Goal: Task Accomplishment & Management: Manage account settings

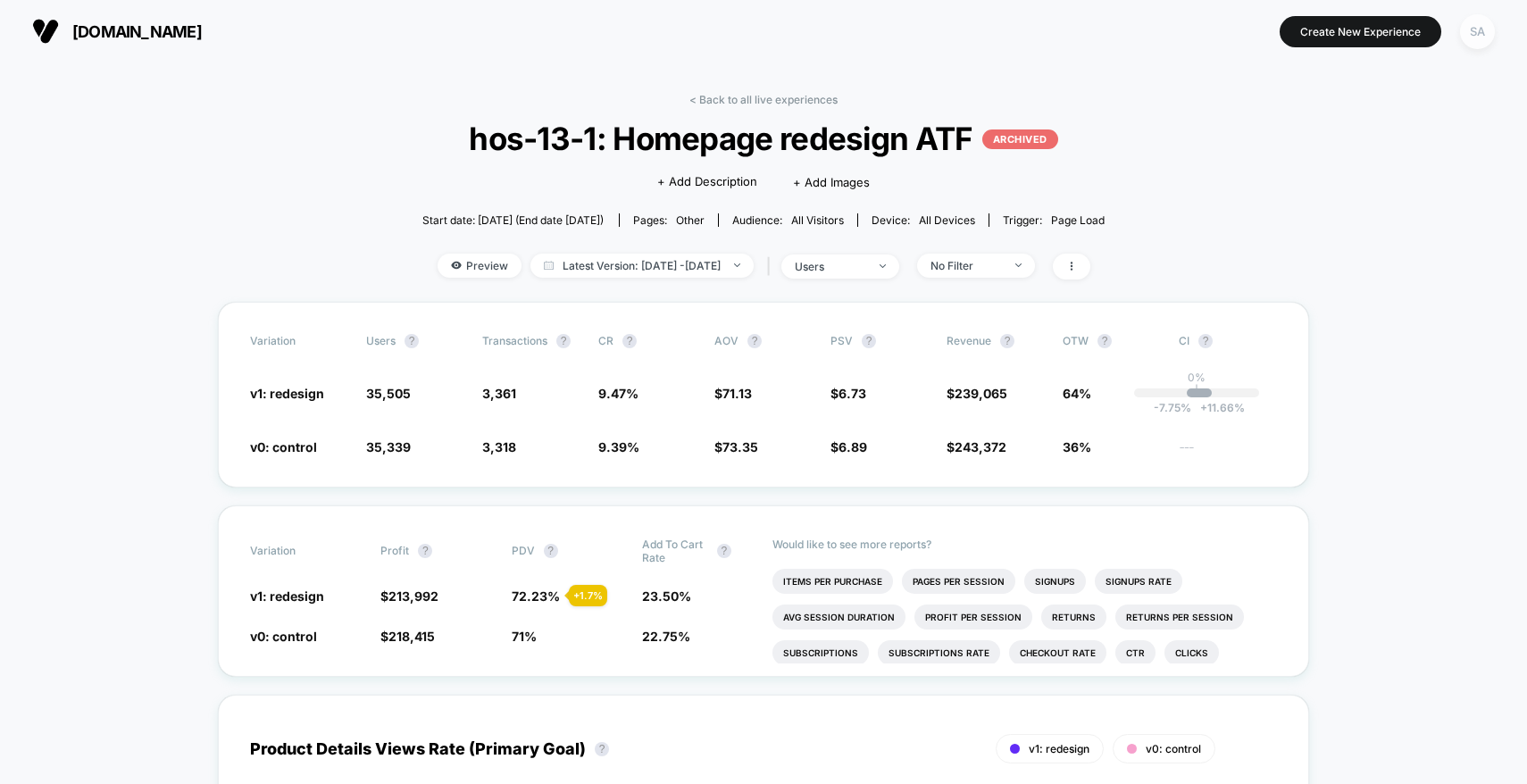
click at [1484, 29] on div "SA" at bounding box center [1477, 31] width 35 height 35
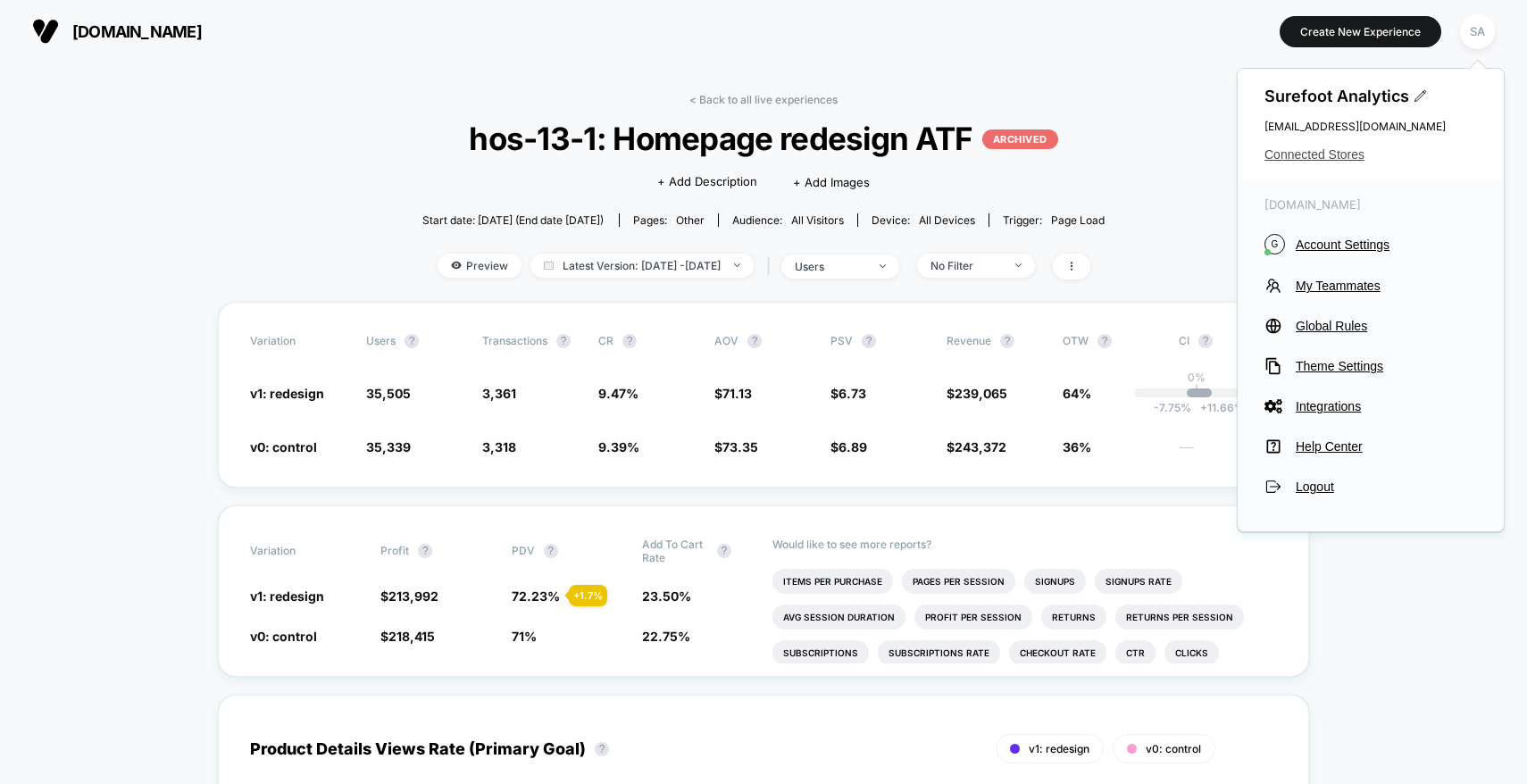
click at [1338, 158] on span "Connected Stores" at bounding box center [1370, 154] width 212 height 14
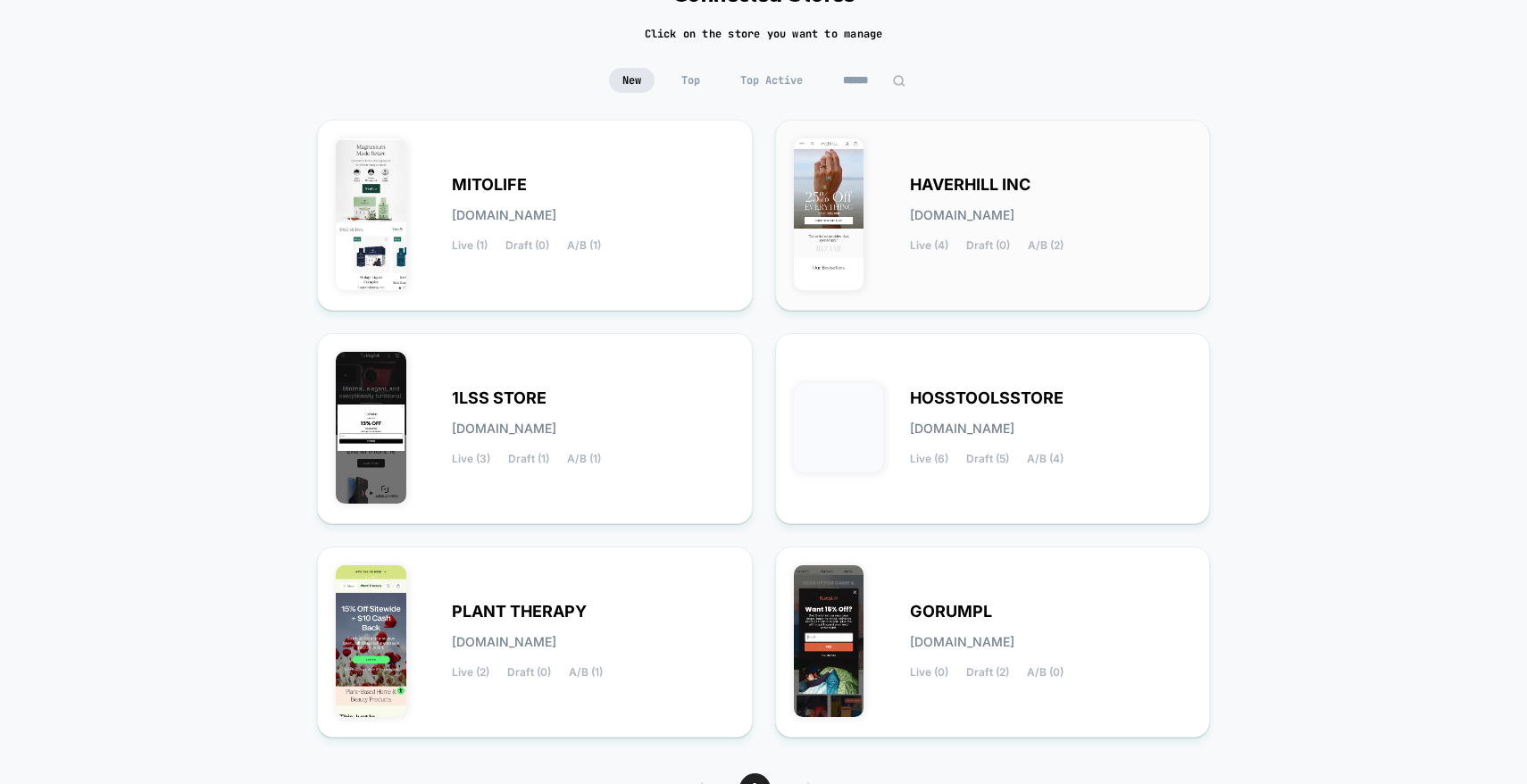
scroll to position [162, 0]
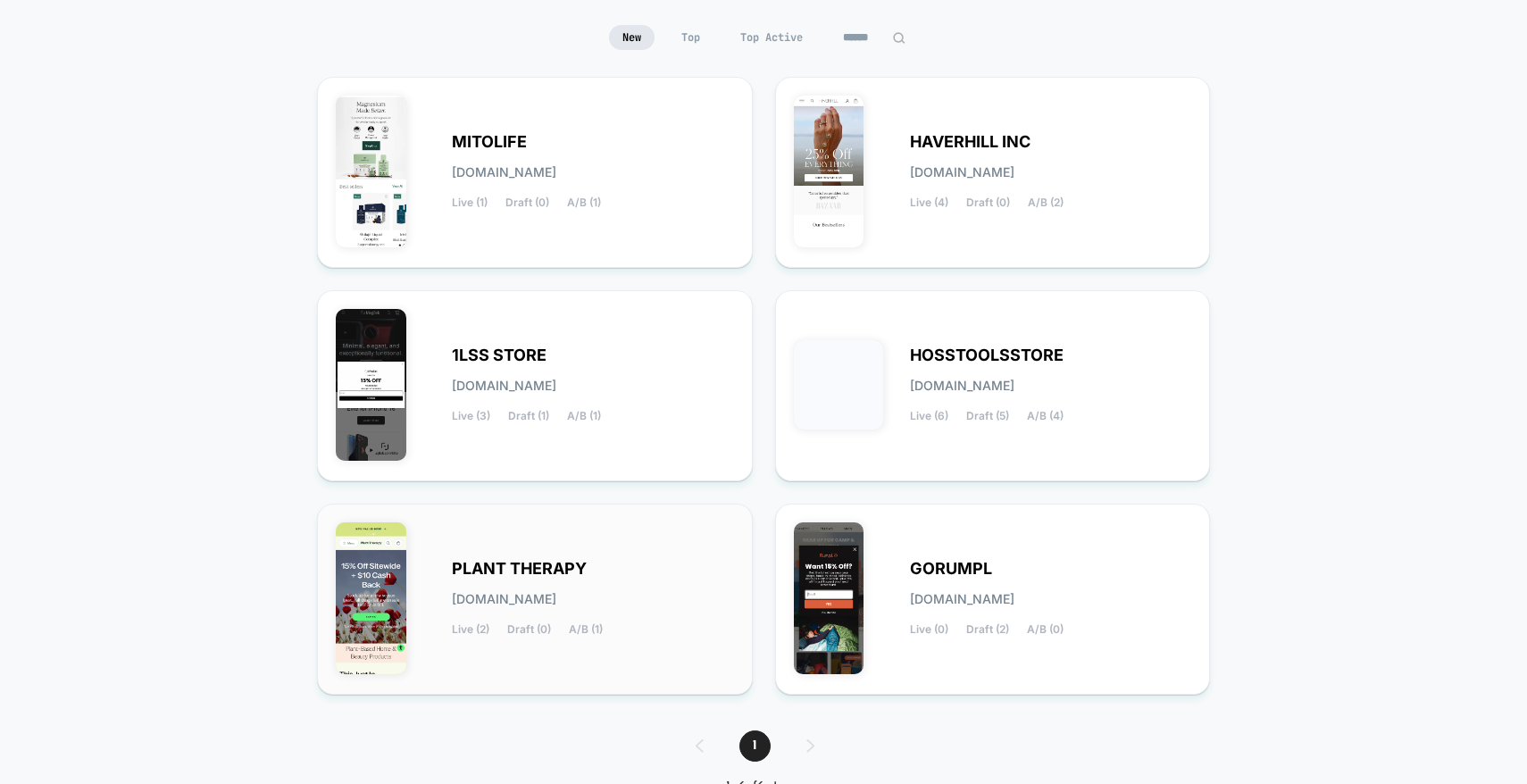
click at [634, 549] on div "PLANT THERAPY plant-therapy.myshopify.com Live (2) Draft (0) A/B (1)" at bounding box center [534, 598] width 399 height 154
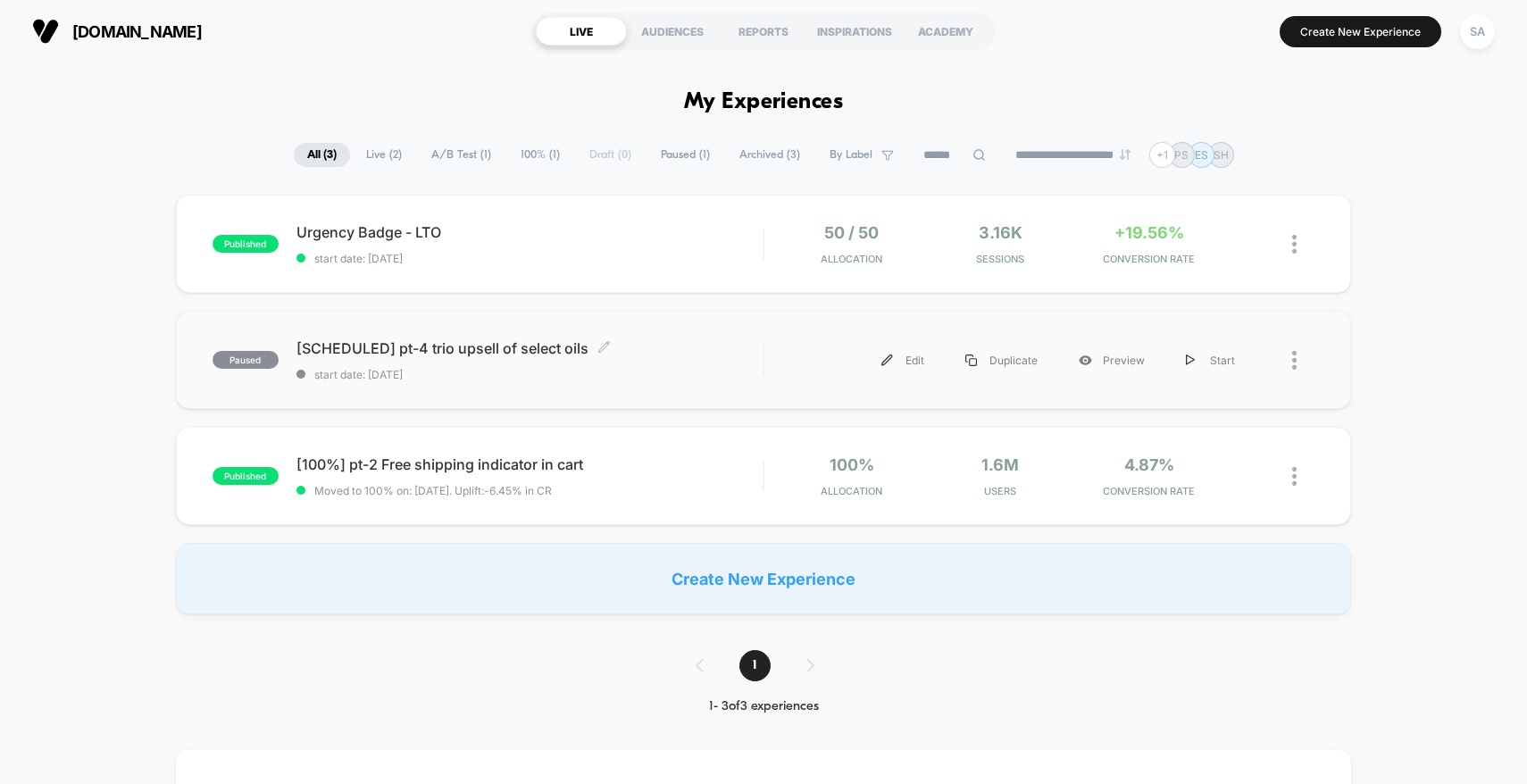
click at [507, 359] on div "[SCHEDULED] pt-4 trio upsell of select oils Click to edit experience details Cl…" at bounding box center [530, 360] width 467 height 42
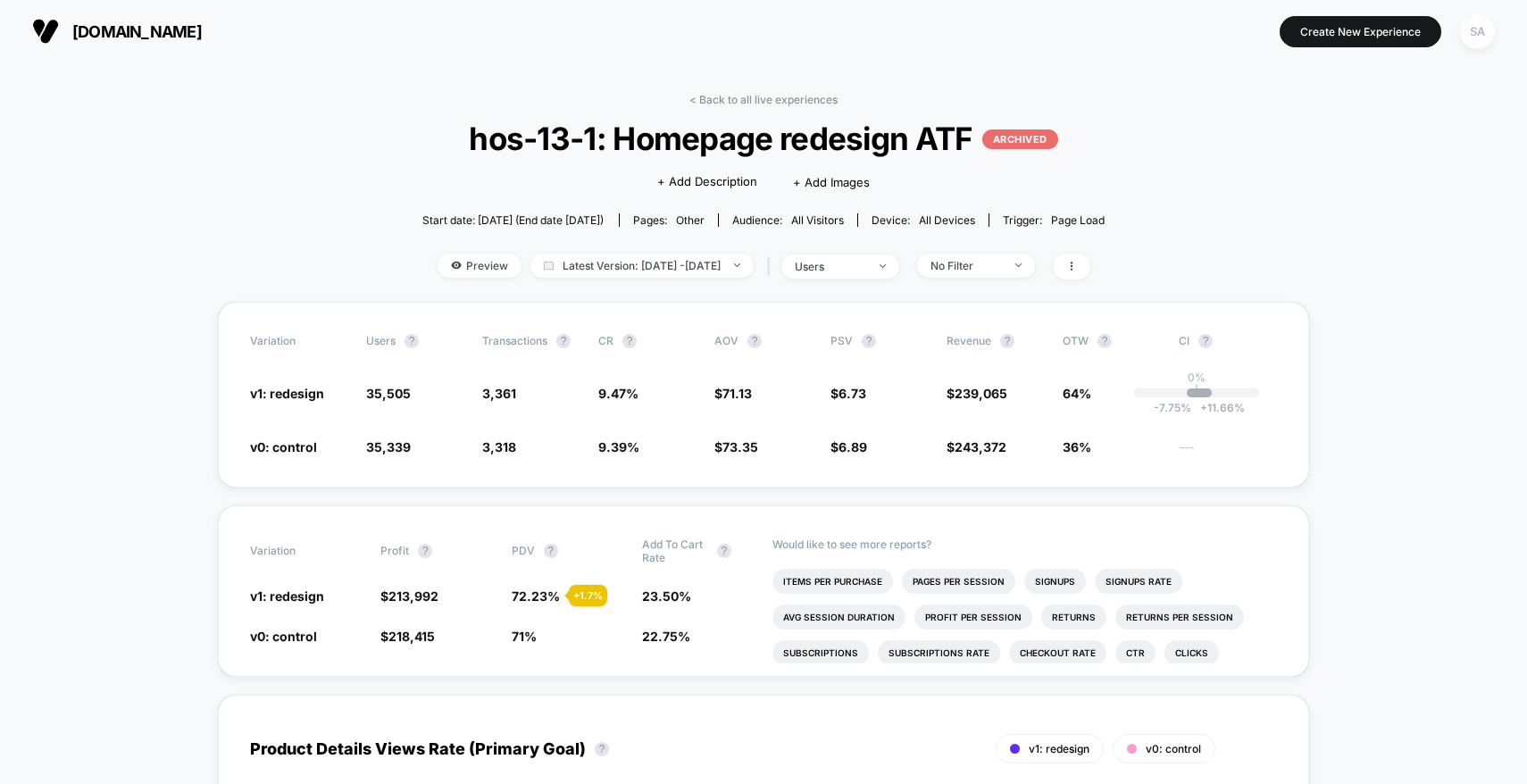
click at [1472, 33] on div "SA" at bounding box center [1477, 31] width 35 height 35
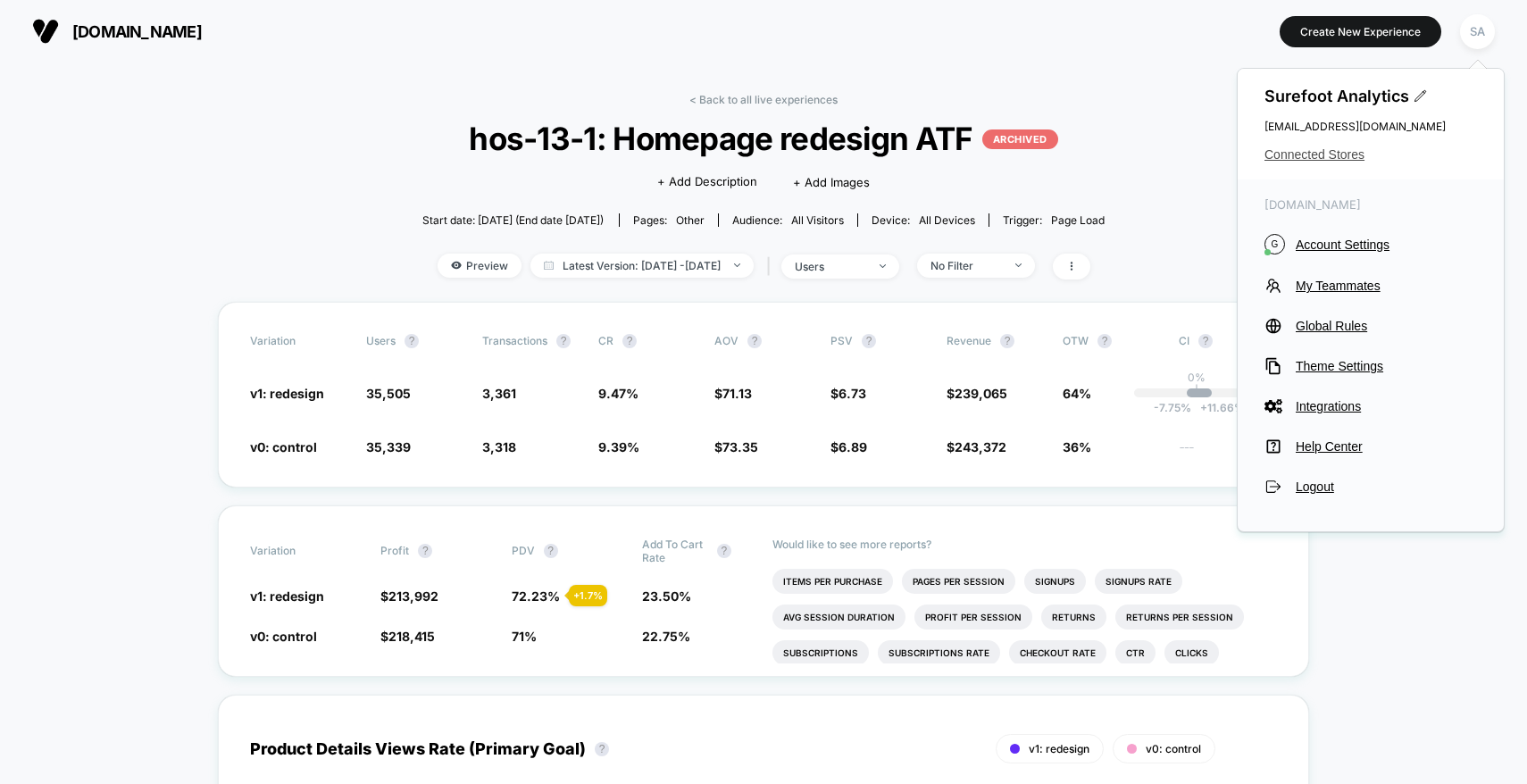
click at [1326, 156] on span "Connected Stores" at bounding box center [1370, 154] width 212 height 14
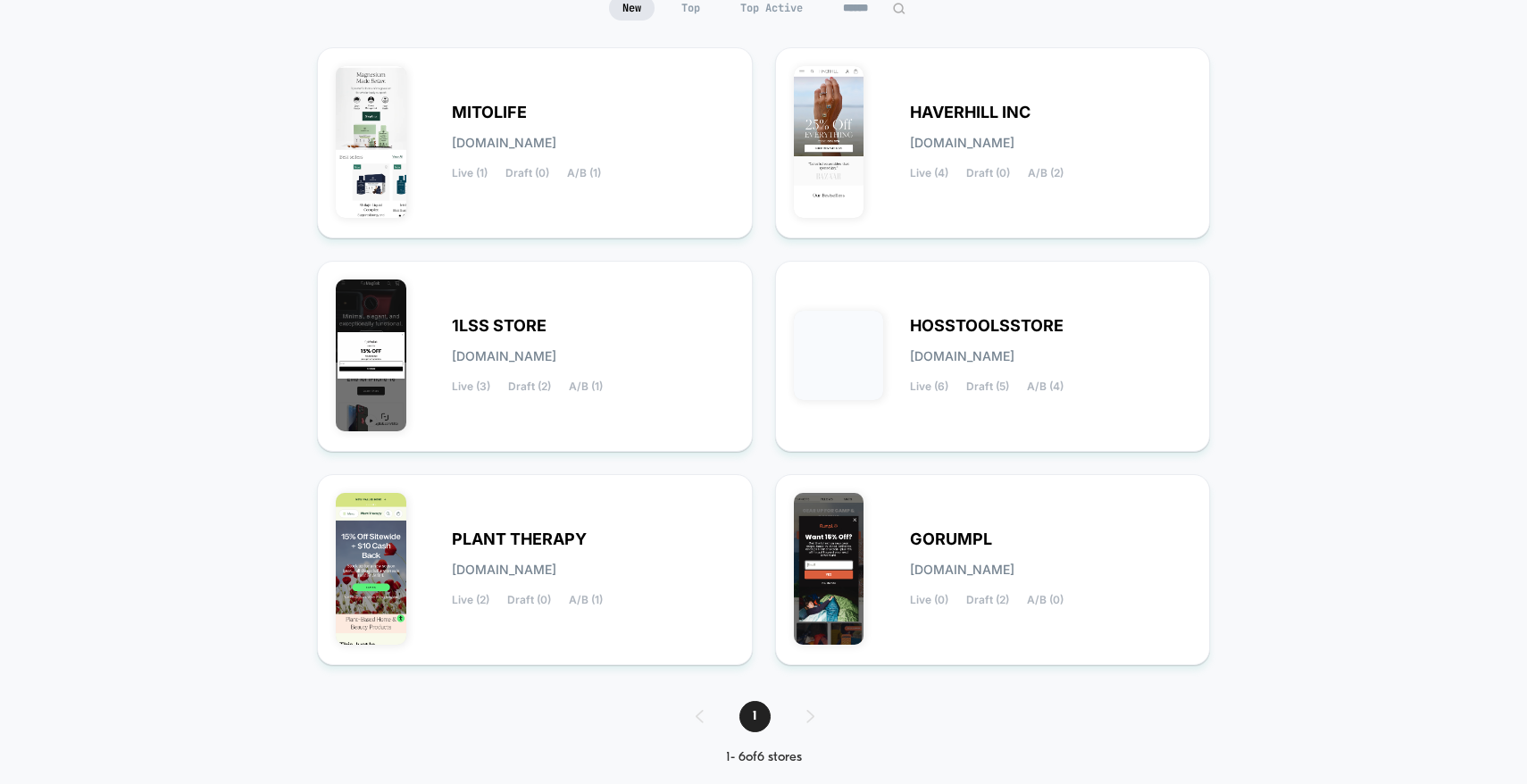
scroll to position [218, 0]
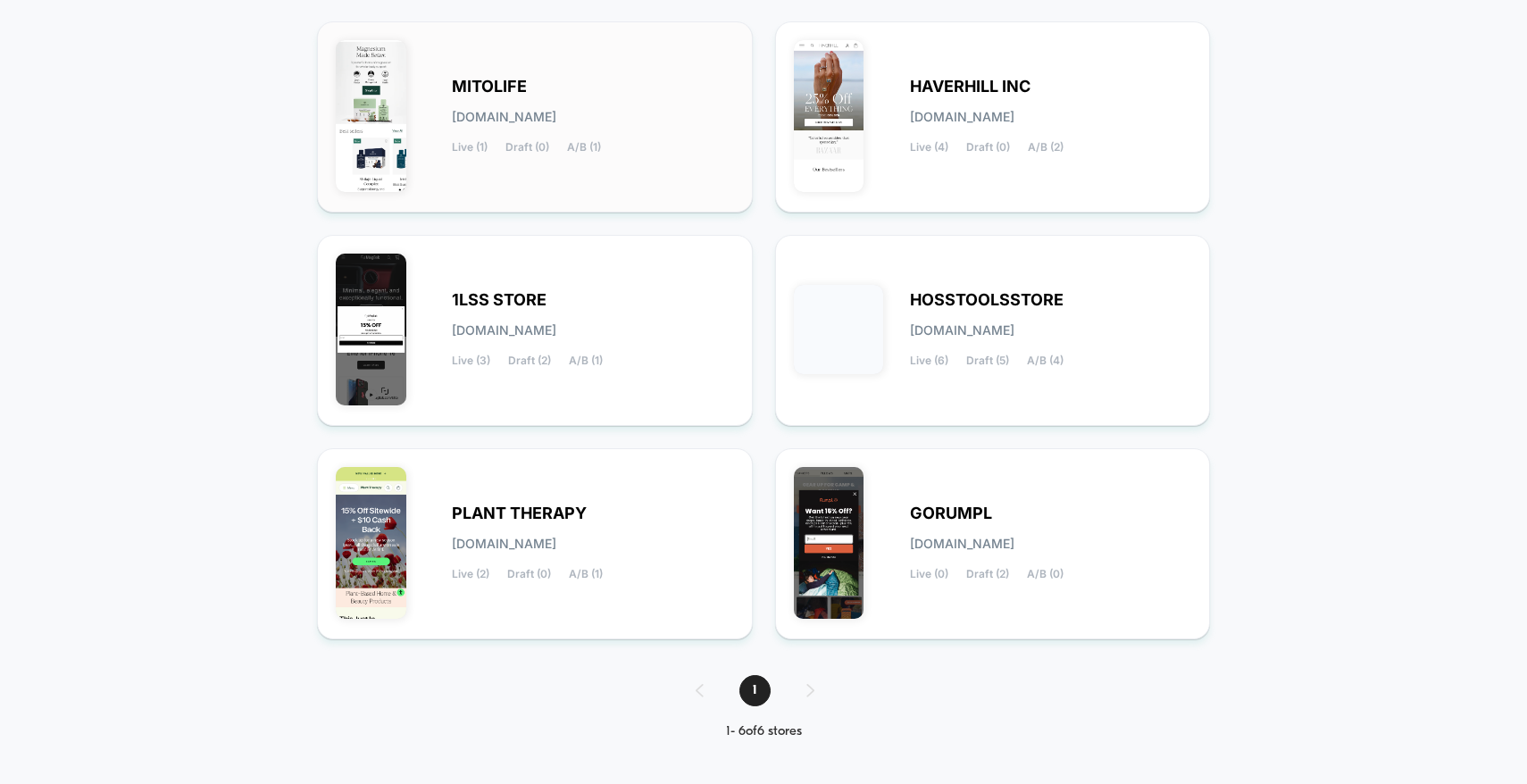
click at [622, 137] on div "MITOLIFE [DOMAIN_NAME] Live (1) Draft (0) A/B (1)" at bounding box center [592, 117] width 282 height 74
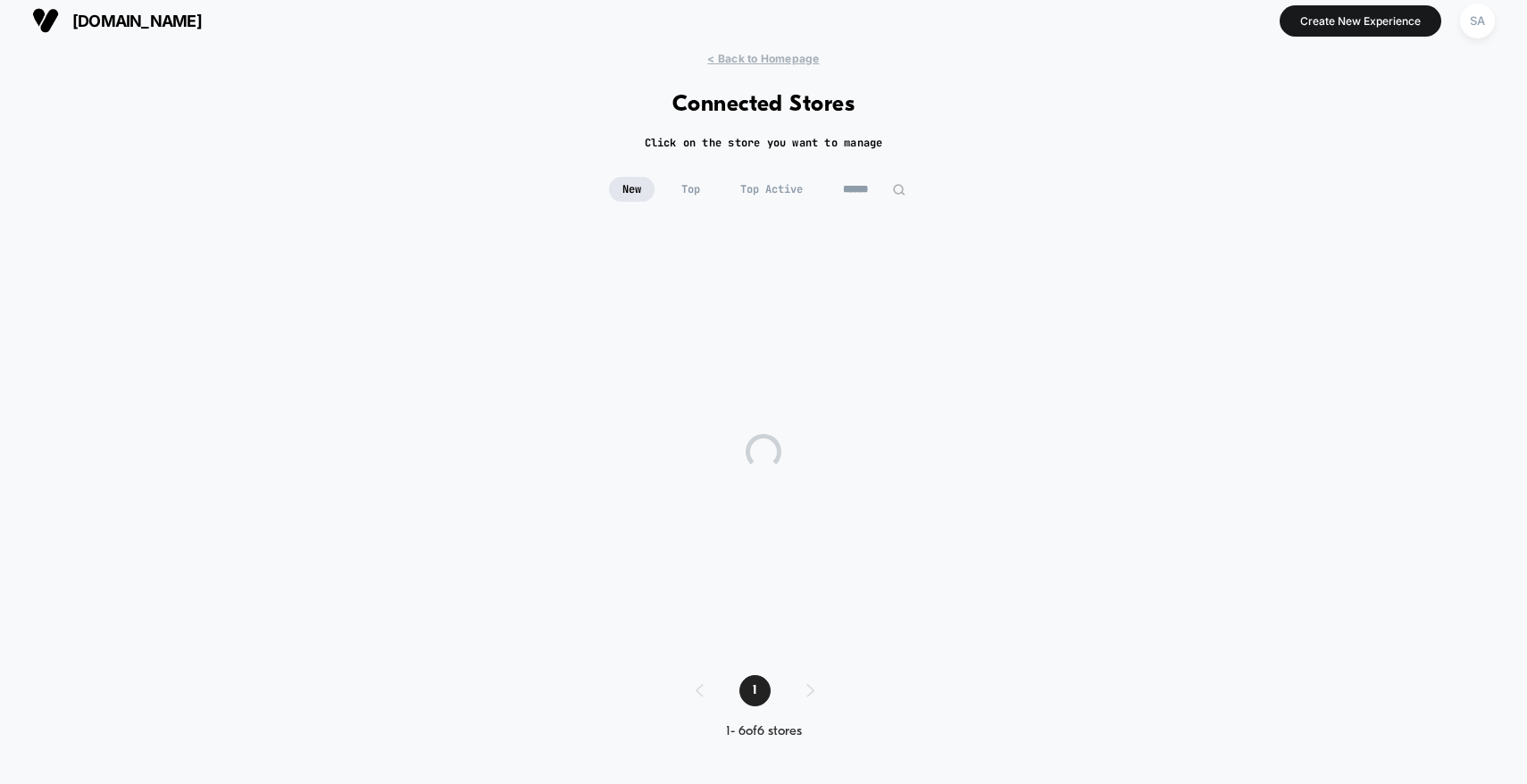
scroll to position [9, 0]
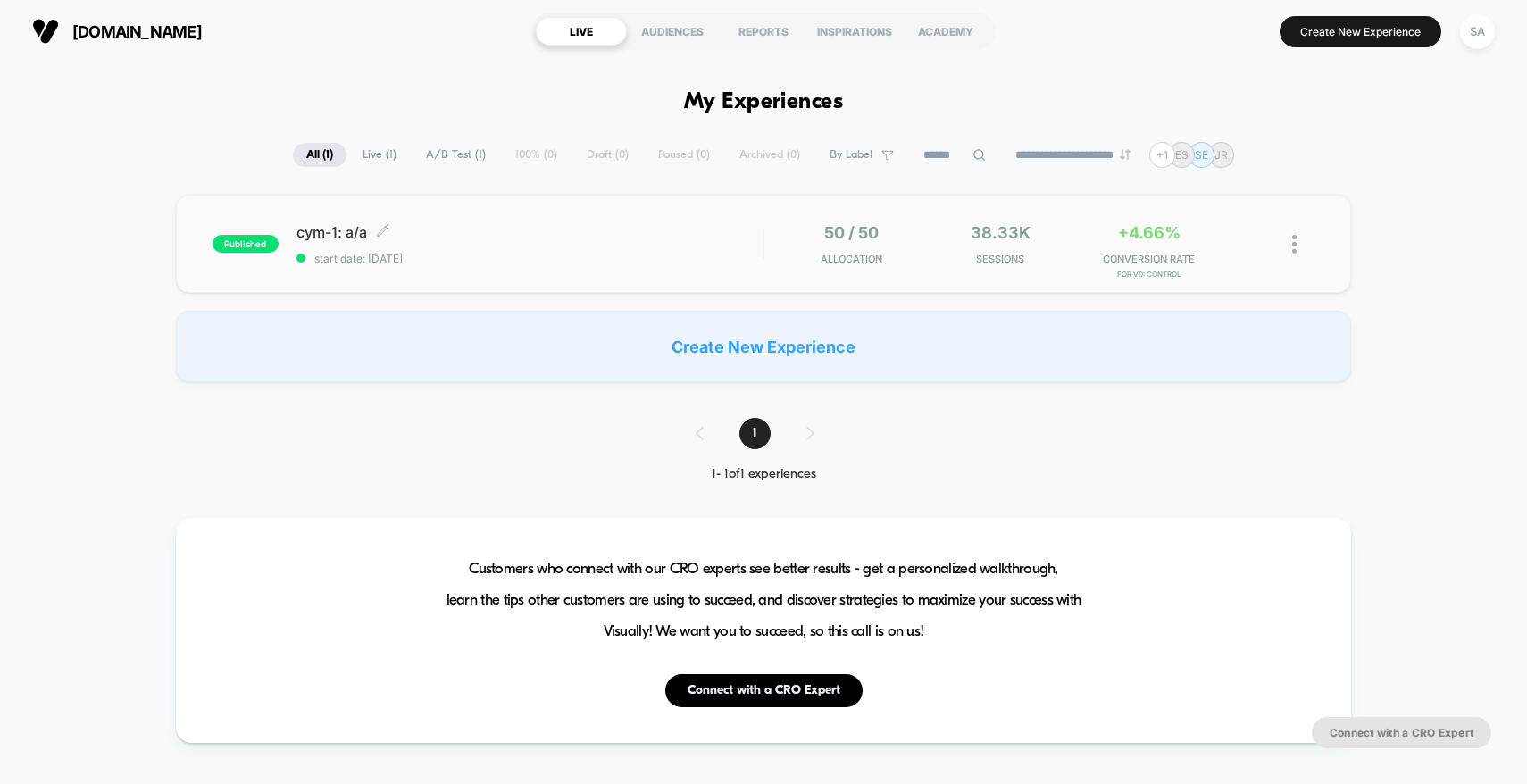
click at [574, 249] on div "cym-1: a/a Click to edit experience details Click to edit experience details st…" at bounding box center [530, 244] width 467 height 42
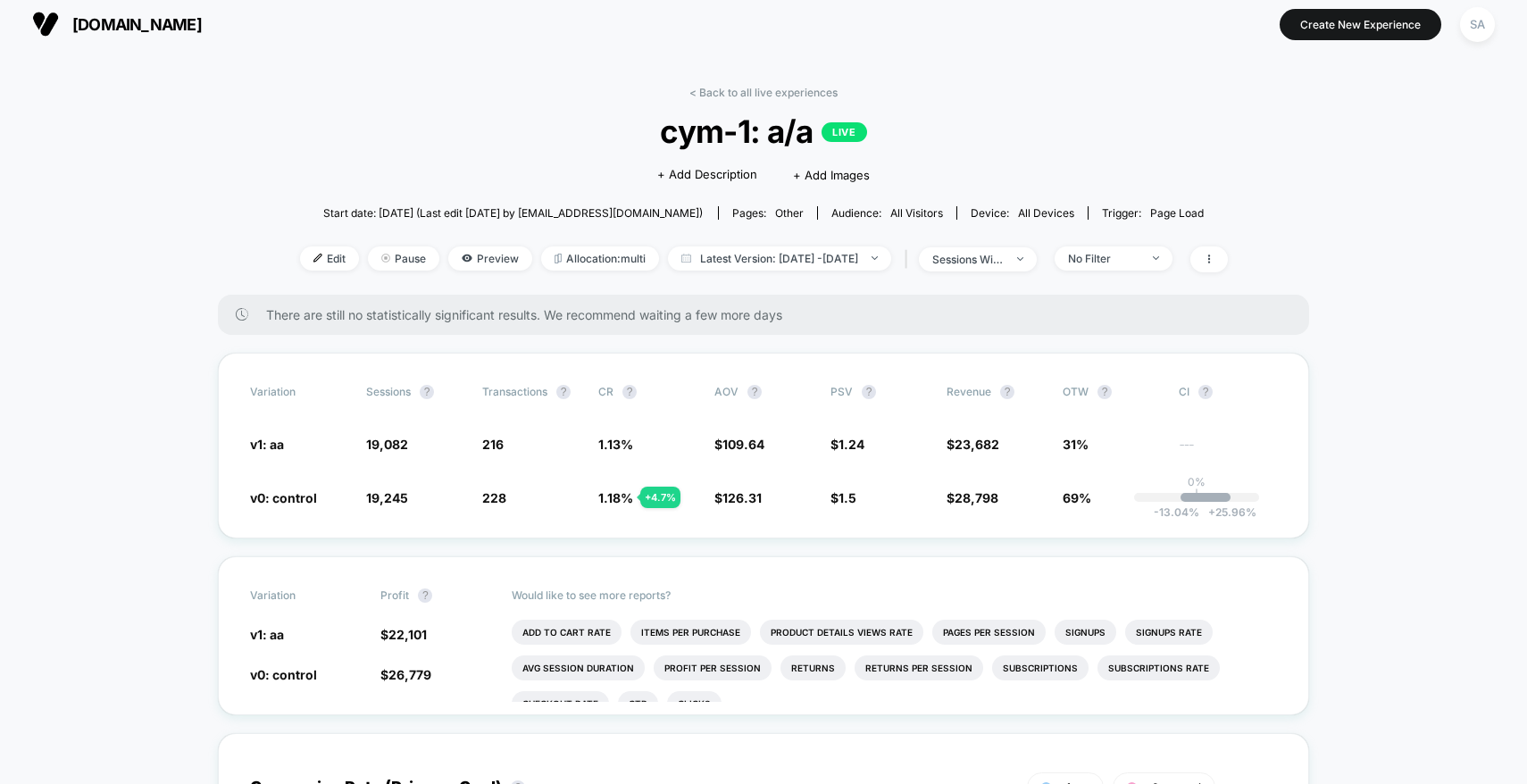
scroll to position [6, 0]
